Goal: Task Accomplishment & Management: Use online tool/utility

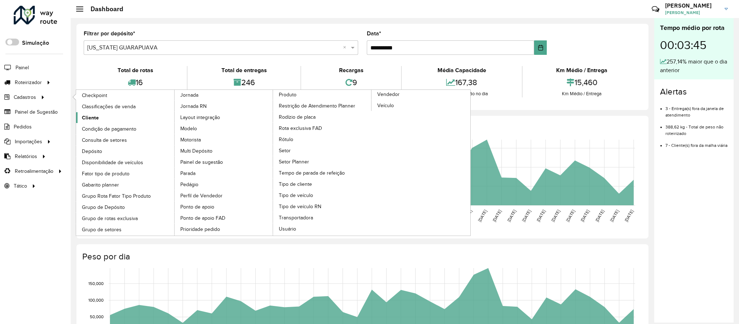
click at [90, 117] on span "Cliente" at bounding box center [90, 118] width 17 height 8
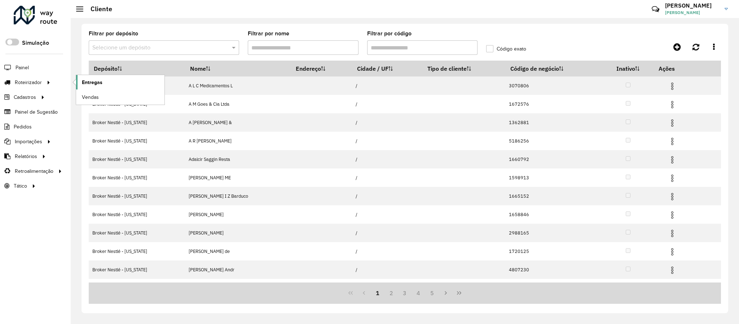
click at [85, 80] on span "Entregas" at bounding box center [92, 83] width 21 height 8
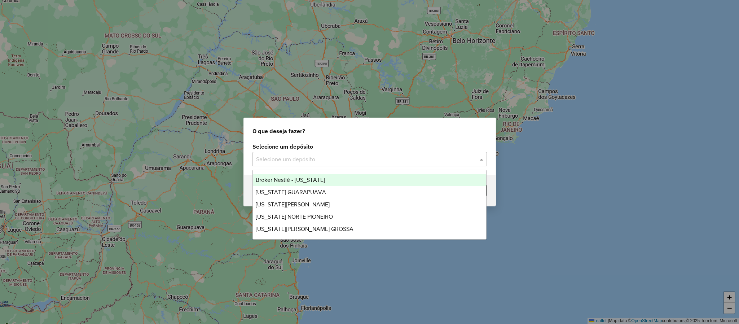
click at [296, 156] on input "text" at bounding box center [362, 159] width 213 height 9
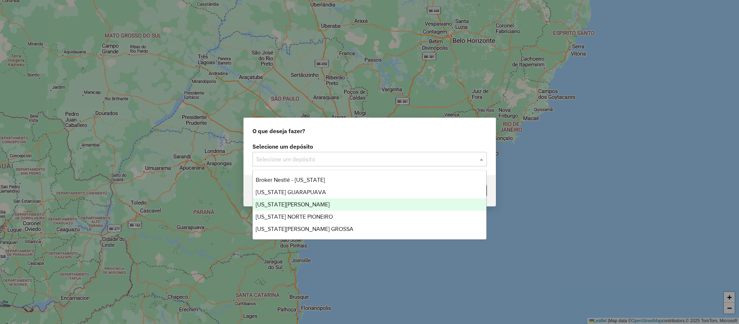
click at [285, 203] on span "VIRGINIA MARINGA" at bounding box center [293, 204] width 74 height 6
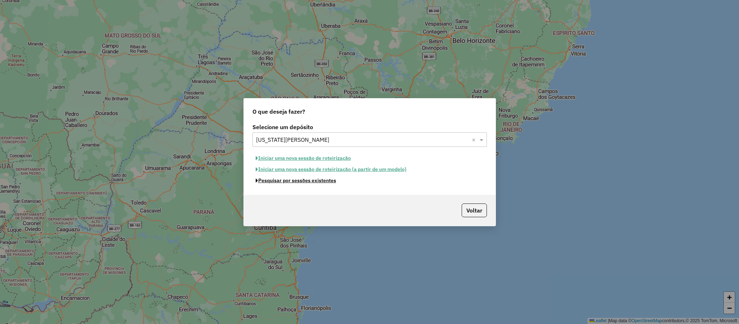
click at [300, 181] on button "Pesquisar por sessões existentes" at bounding box center [296, 180] width 87 height 11
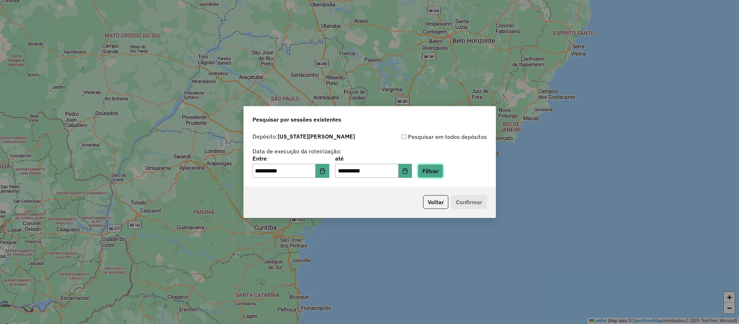
click at [443, 170] on button "Filtrar" at bounding box center [431, 171] width 26 height 14
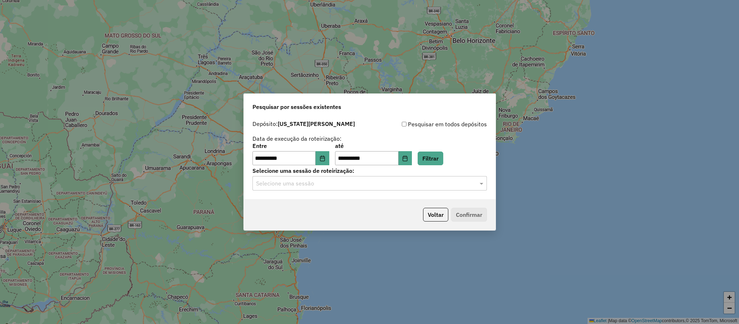
click at [302, 188] on input "text" at bounding box center [362, 183] width 213 height 9
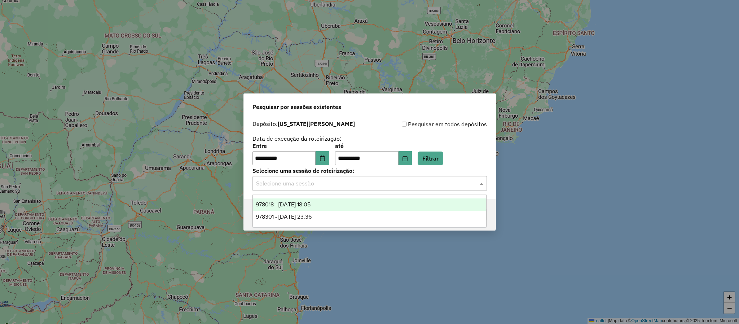
click at [307, 207] on span "978018 - 12/08/2025 18:05" at bounding box center [283, 204] width 55 height 6
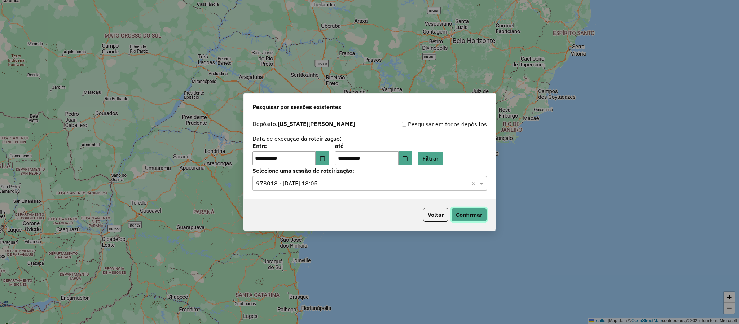
click at [471, 218] on button "Confirmar" at bounding box center [469, 215] width 36 height 14
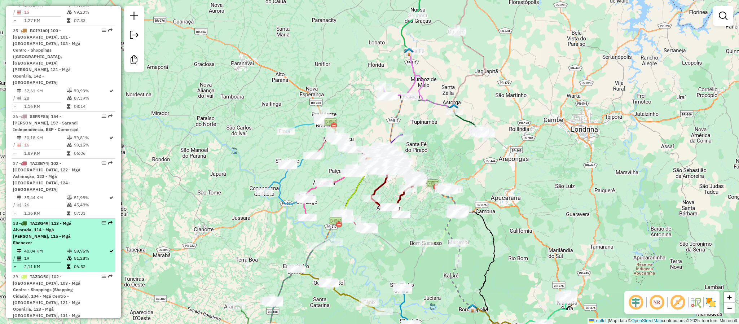
scroll to position [1948, 0]
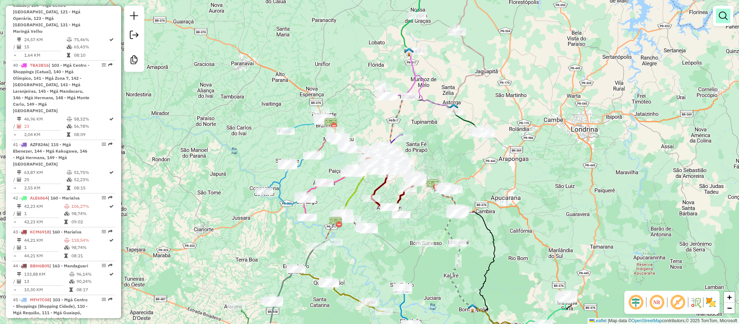
click at [724, 19] on em at bounding box center [723, 16] width 9 height 9
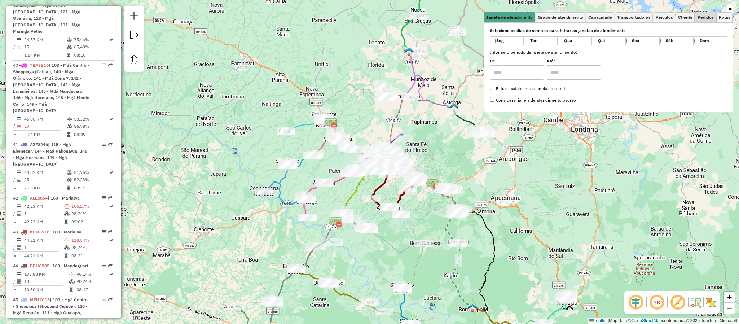
click at [714, 16] on link "Pedidos" at bounding box center [705, 17] width 21 height 10
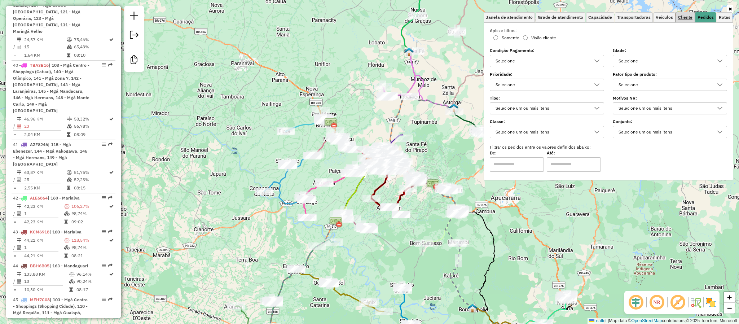
click at [679, 18] on span "Cliente" at bounding box center [685, 17] width 14 height 4
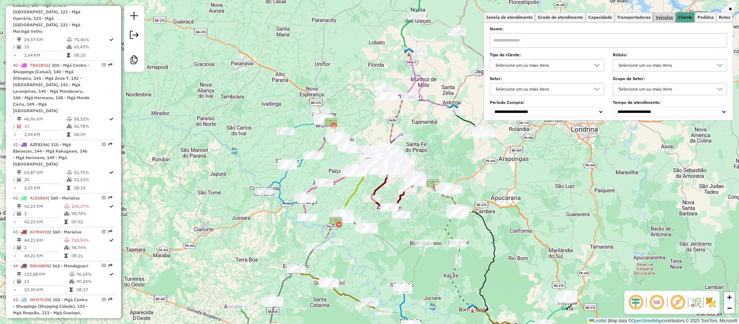
click at [667, 17] on span "Veículos" at bounding box center [664, 17] width 17 height 4
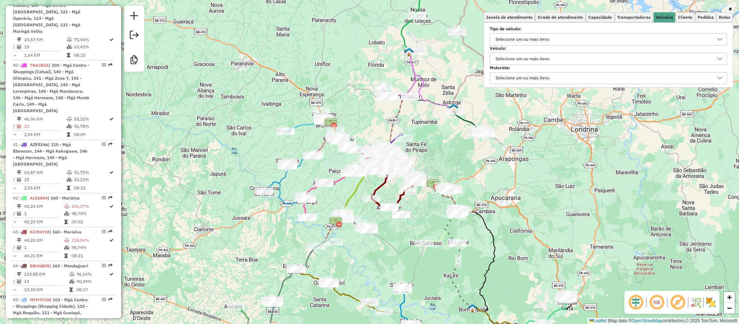
click at [525, 37] on div "Selecione um ou mais itens" at bounding box center [522, 40] width 59 height 12
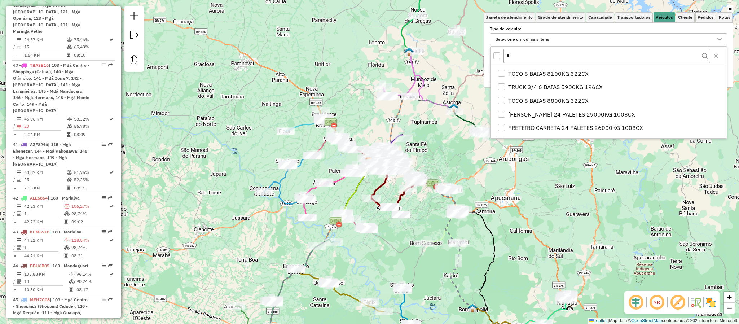
scroll to position [0, 0]
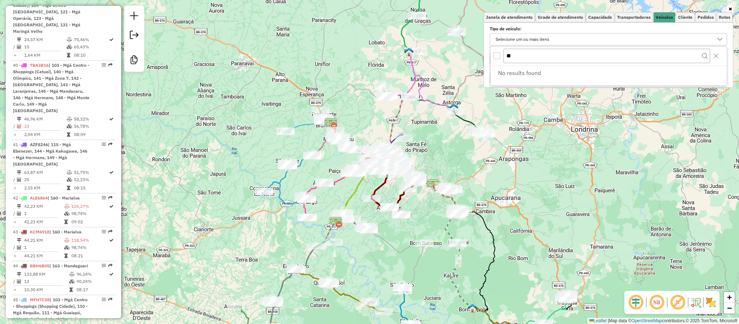
type input "*"
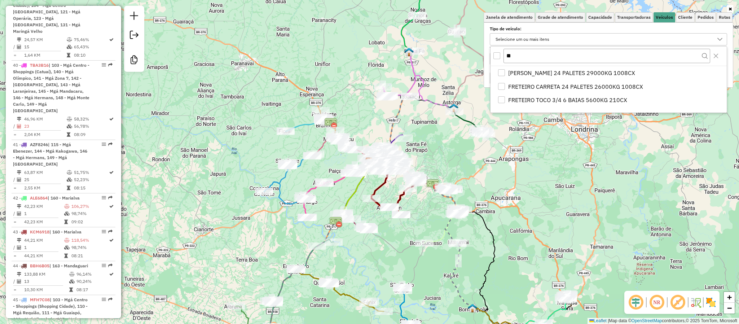
type input "***"
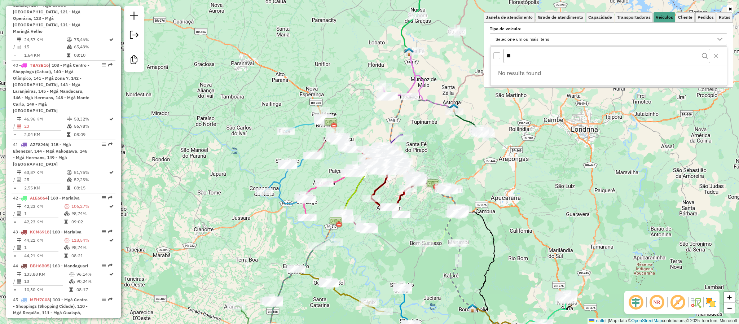
type input "*"
type input "***"
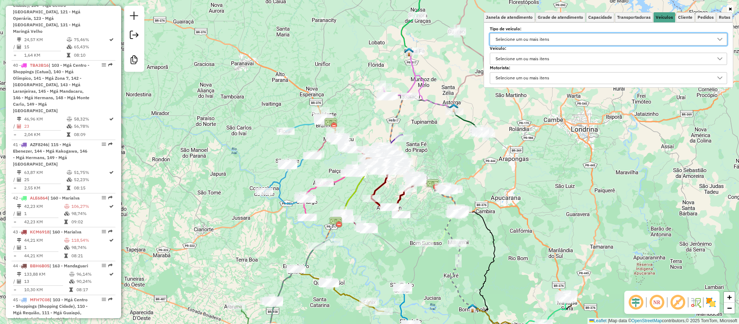
click at [541, 57] on div "Selecione um ou mais itens" at bounding box center [522, 59] width 59 height 12
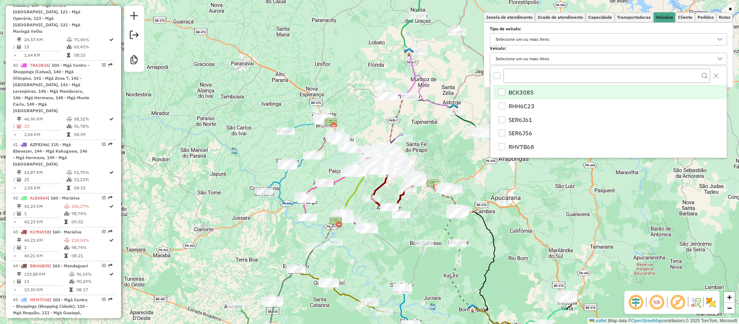
scroll to position [4, 25]
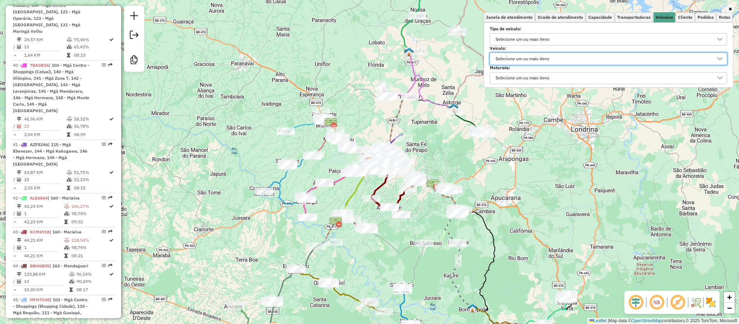
click at [354, 96] on div "Janela de atendimento Grade de atendimento Capacidade Transportadoras Veículos …" at bounding box center [369, 162] width 739 height 324
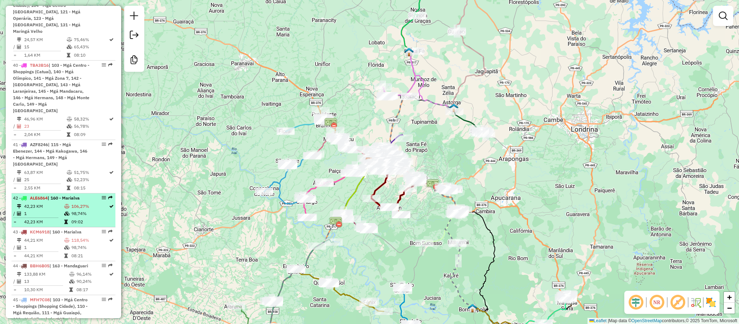
scroll to position [1894, 0]
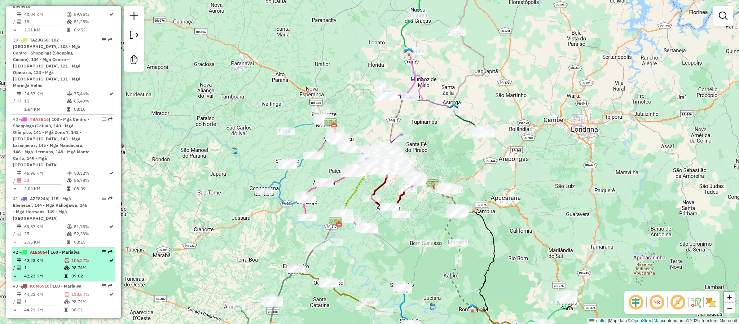
click at [52, 247] on li "42 - ALE6864 | 160 - Marialva 42,23 KM 106,27% / 1 98,74% = 42,23 KM 09:02" at bounding box center [64, 264] width 104 height 34
select select "**********"
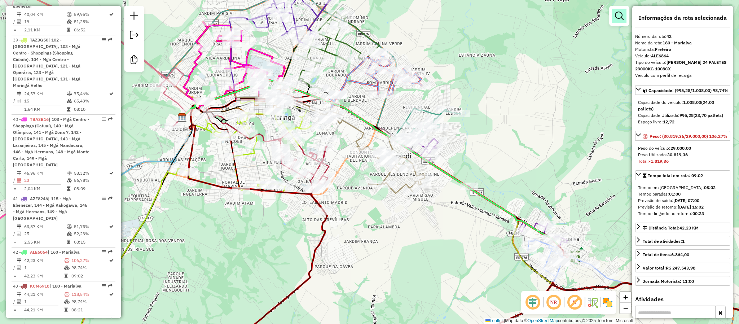
click at [623, 18] on em at bounding box center [619, 16] width 9 height 9
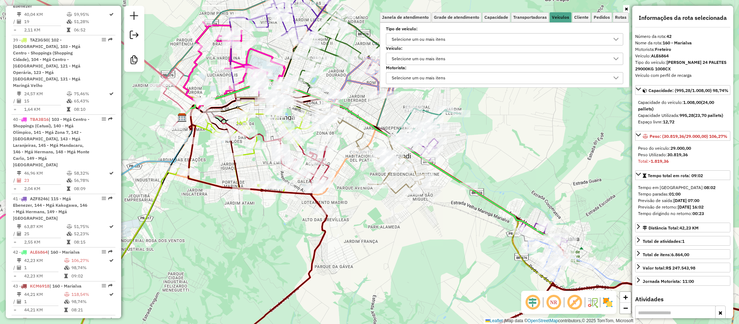
click at [419, 76] on div "Selecione um ou mais itens" at bounding box center [418, 79] width 59 height 12
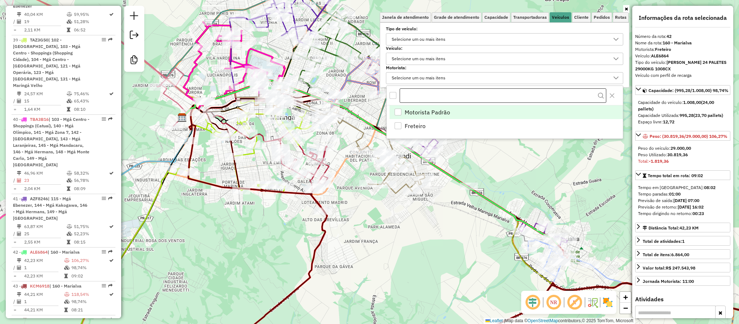
scroll to position [4, 25]
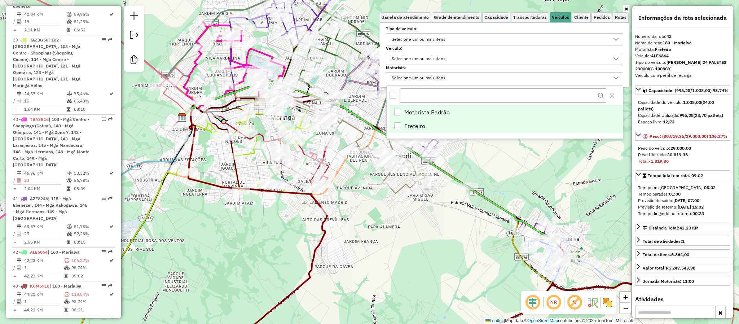
click at [409, 127] on span "Freteiro" at bounding box center [414, 126] width 21 height 9
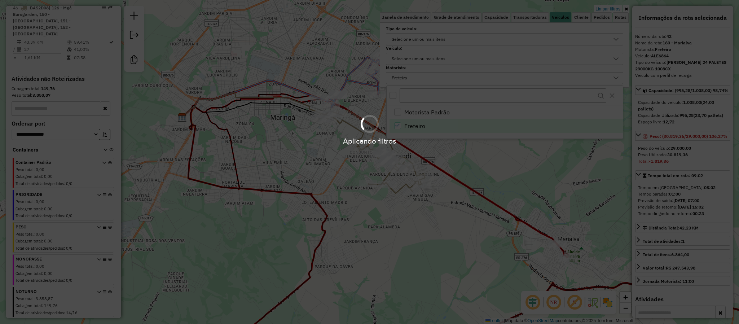
scroll to position [109, 0]
click at [398, 251] on hb-app "Aplicando filtros Pop-up bloqueado! Seu navegador bloqueou automáticamente a ab…" at bounding box center [369, 162] width 739 height 324
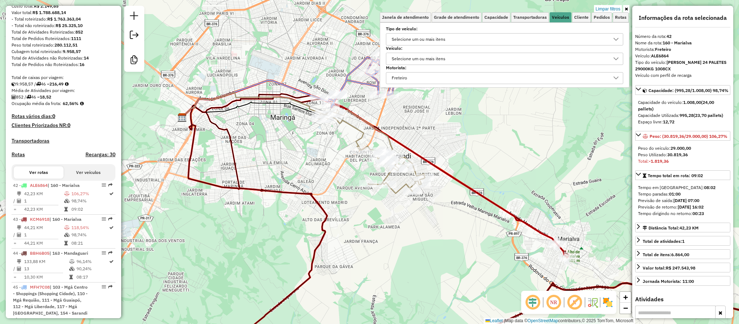
click at [387, 247] on div "Limpar filtros Janela de atendimento Grade de atendimento Capacidade Transporta…" at bounding box center [369, 162] width 739 height 324
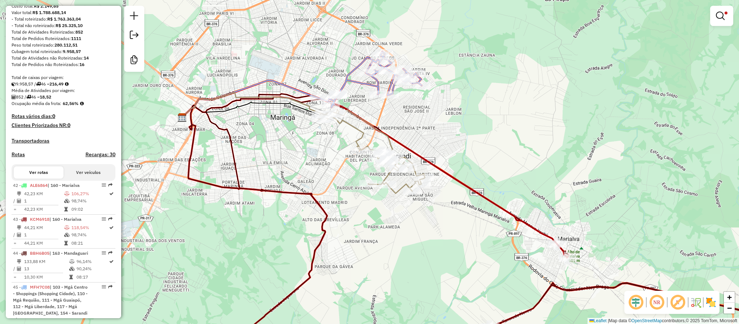
click at [348, 84] on icon at bounding box center [371, 80] width 102 height 56
select select "**********"
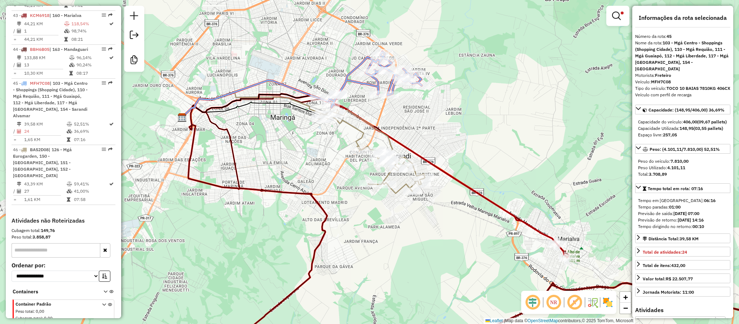
scroll to position [399, 0]
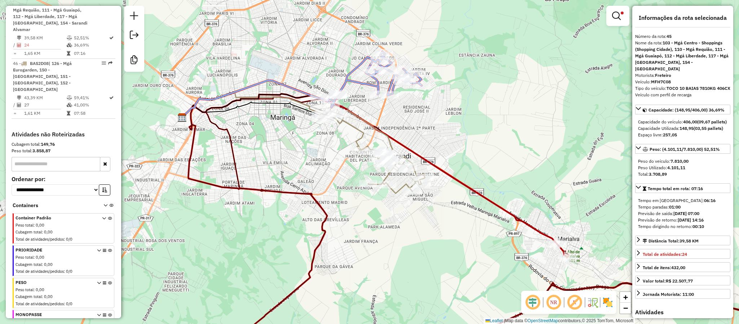
click at [358, 132] on icon at bounding box center [372, 151] width 106 height 83
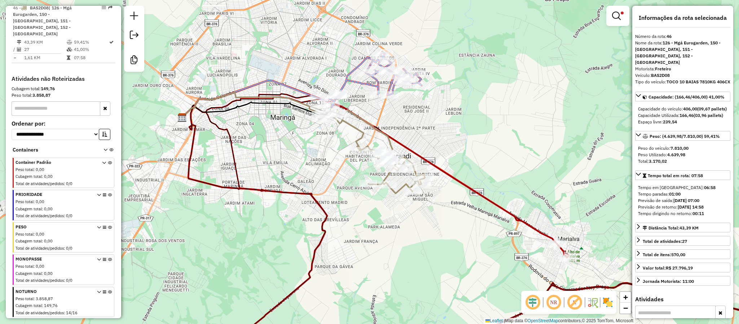
scroll to position [464, 0]
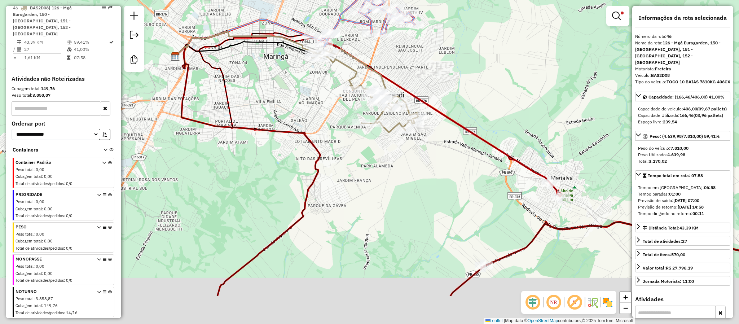
drag, startPoint x: 389, startPoint y: 218, endPoint x: 385, endPoint y: 145, distance: 72.6
click at [383, 147] on div "Limpar filtros Janela de atendimento Grade de atendimento Capacidade Transporta…" at bounding box center [369, 162] width 739 height 324
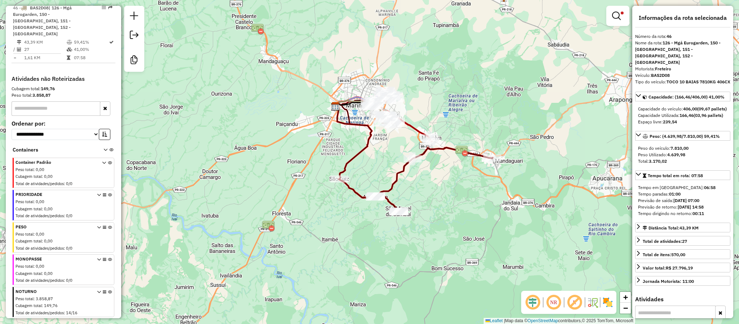
click at [352, 190] on icon at bounding box center [416, 180] width 154 height 64
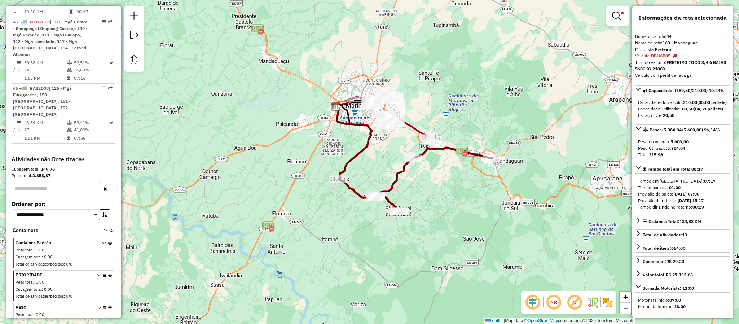
scroll to position [359, 0]
